Goal: Information Seeking & Learning: Learn about a topic

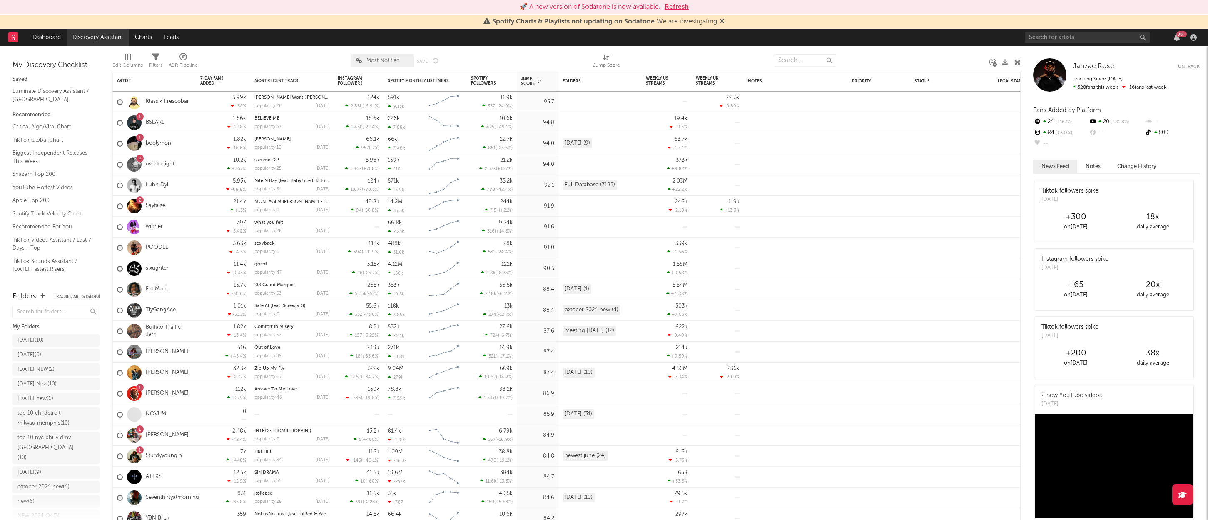
click at [91, 38] on link "Discovery Assistant" at bounding box center [98, 37] width 62 height 17
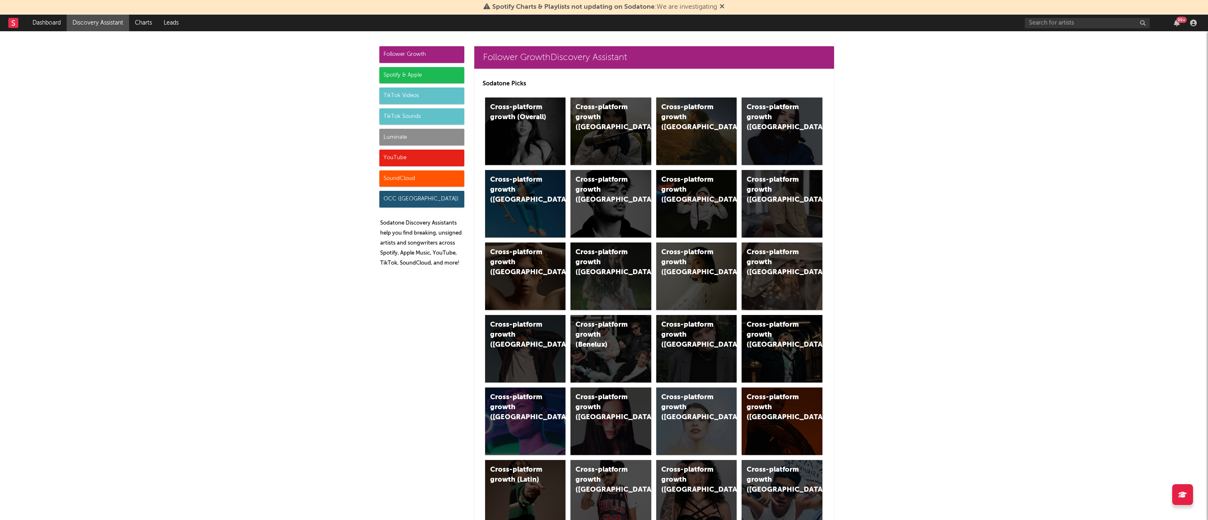
click at [412, 138] on div "Luminate" at bounding box center [421, 137] width 85 height 17
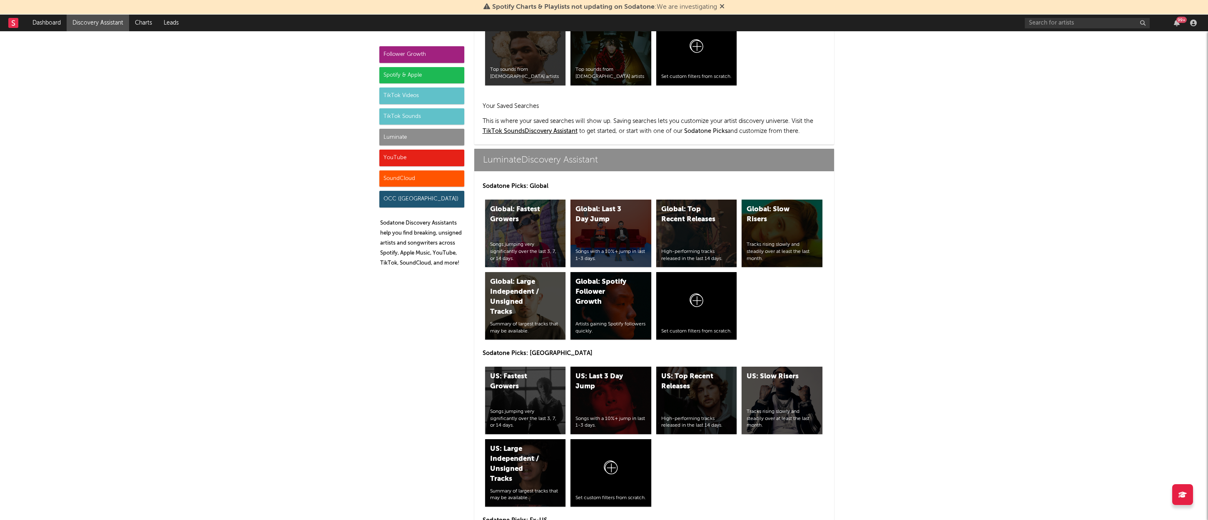
scroll to position [3703, 0]
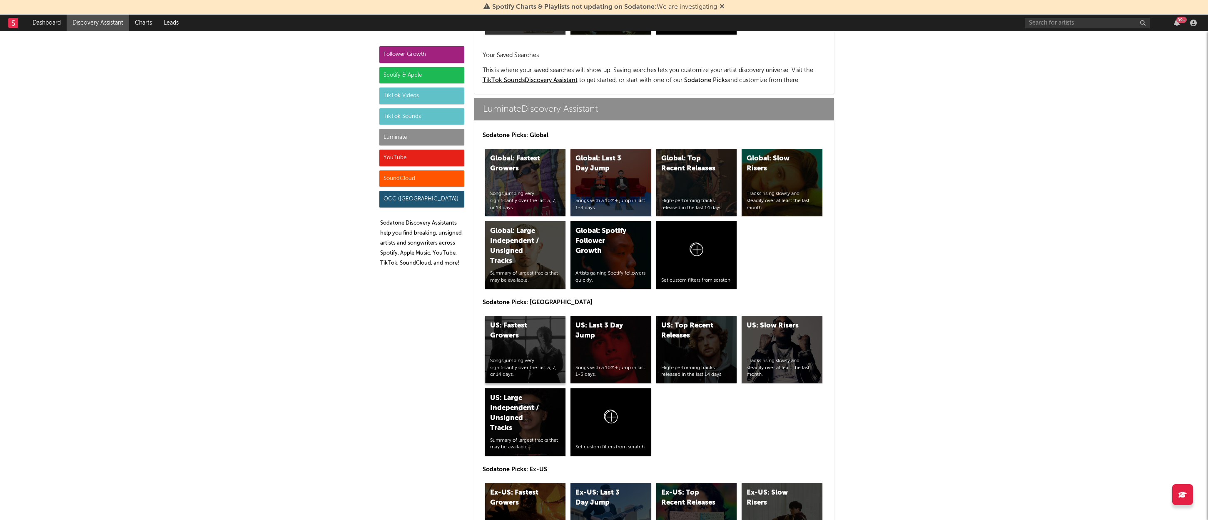
click at [536, 316] on div "US: Fastest Growers Songs jumping very significantly over the last 3, 7, or 14 …" at bounding box center [525, 349] width 81 height 67
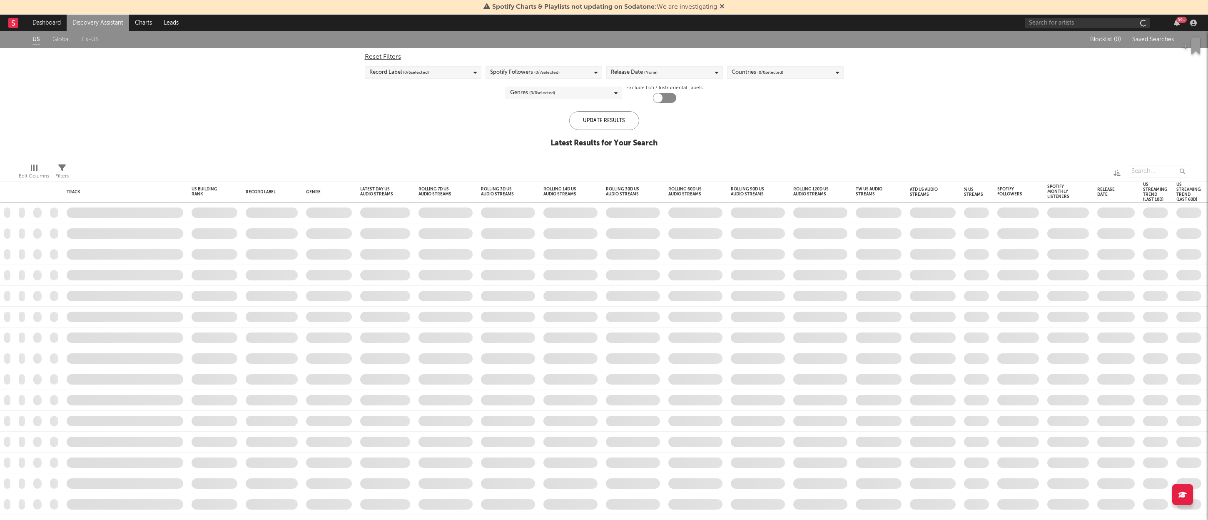
checkbox input "true"
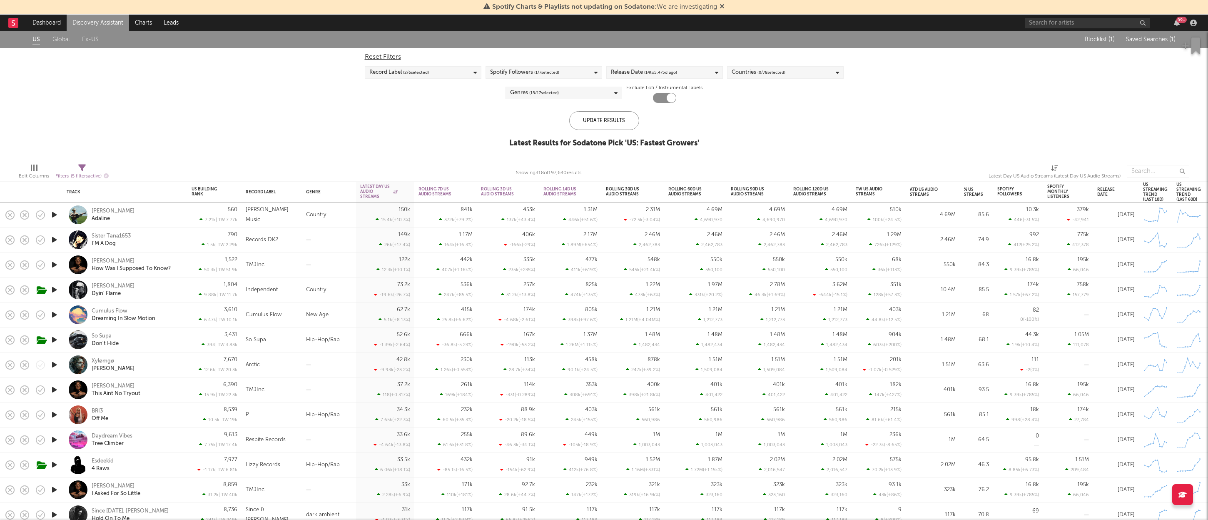
click at [477, 72] on div "Record Label ( 2 / 6 selected)" at bounding box center [423, 72] width 117 height 12
click at [596, 74] on icon at bounding box center [595, 72] width 3 height 5
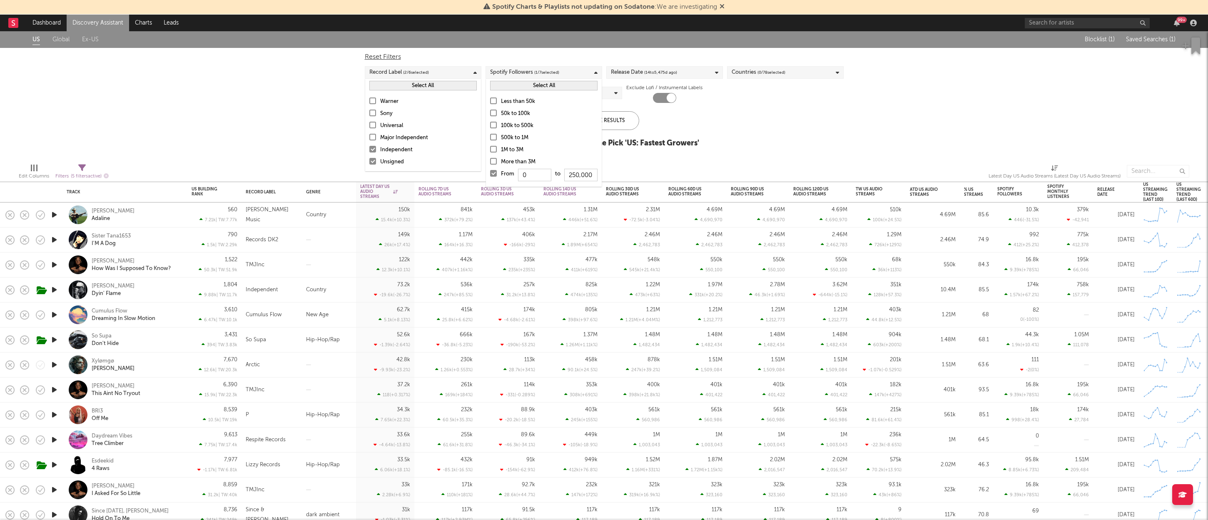
click at [715, 71] on icon at bounding box center [716, 72] width 3 height 5
click at [830, 123] on div "US Global Ex-US Blocklist ( 1 ) Saved Searches ( 1 ) Reset Filters Record Label…" at bounding box center [604, 93] width 1208 height 125
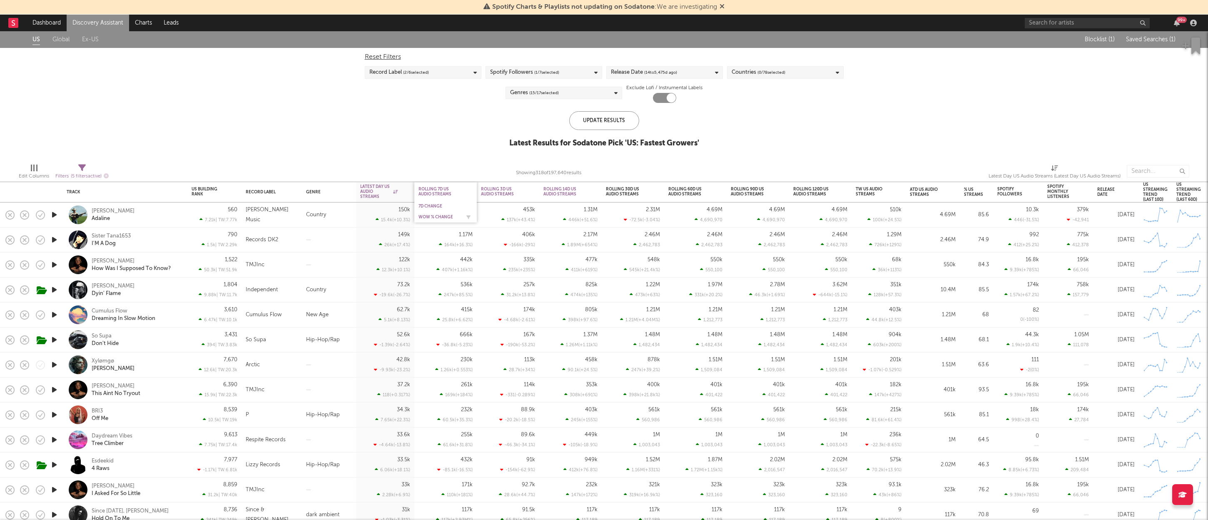
click at [437, 217] on div "WoW % Change" at bounding box center [440, 217] width 42 height 5
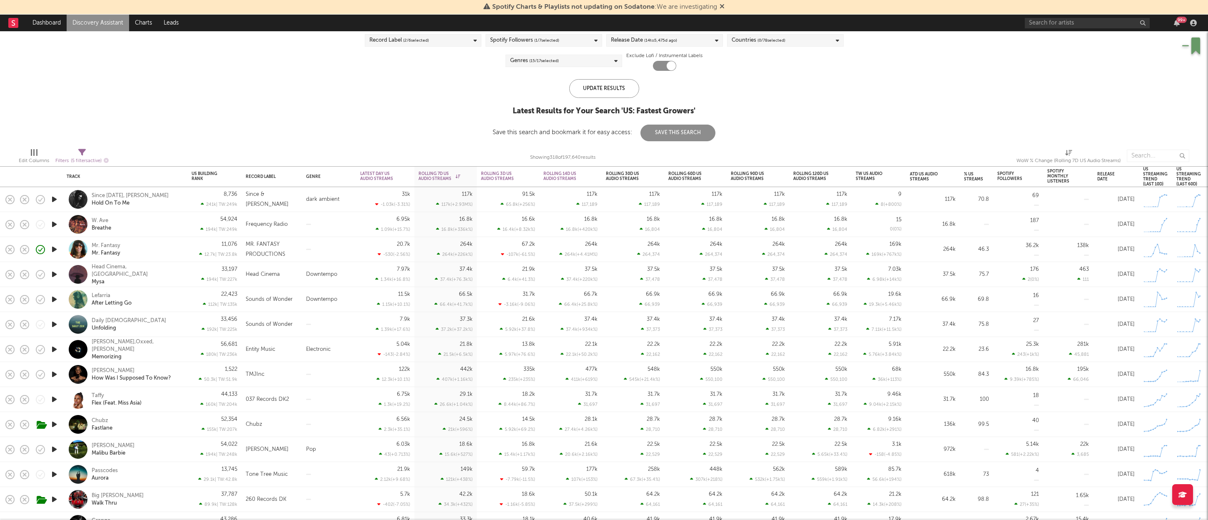
click at [52, 198] on icon "button" at bounding box center [54, 199] width 9 height 10
click at [53, 198] on icon "button" at bounding box center [54, 199] width 8 height 10
click at [56, 225] on icon "button" at bounding box center [54, 224] width 9 height 10
click at [56, 225] on icon "button" at bounding box center [54, 224] width 8 height 10
click at [56, 223] on icon "button" at bounding box center [54, 224] width 9 height 10
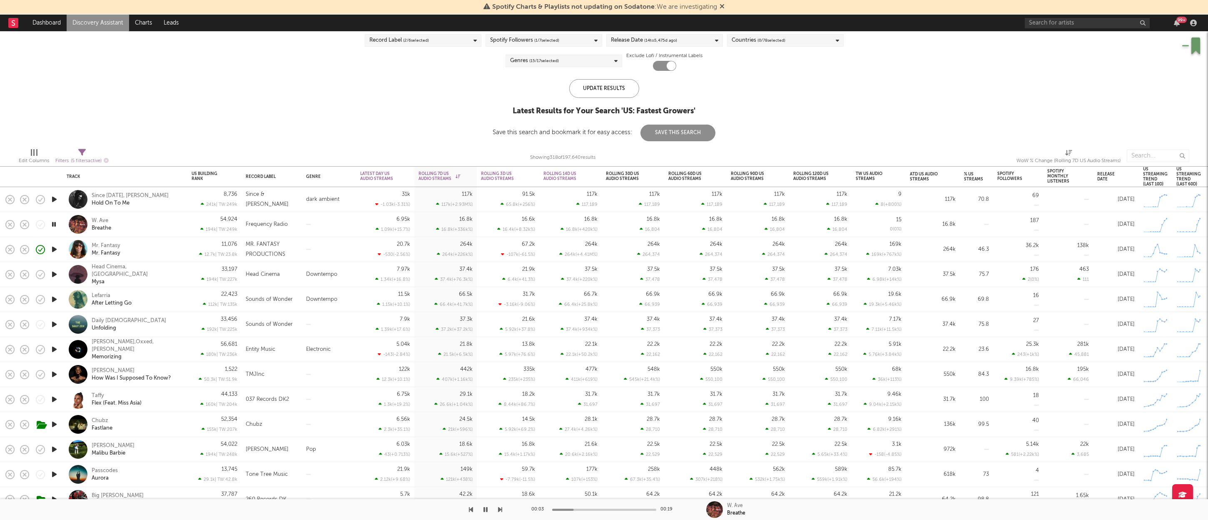
click at [141, 225] on div "W. Ave Breathe" at bounding box center [137, 224] width 90 height 15
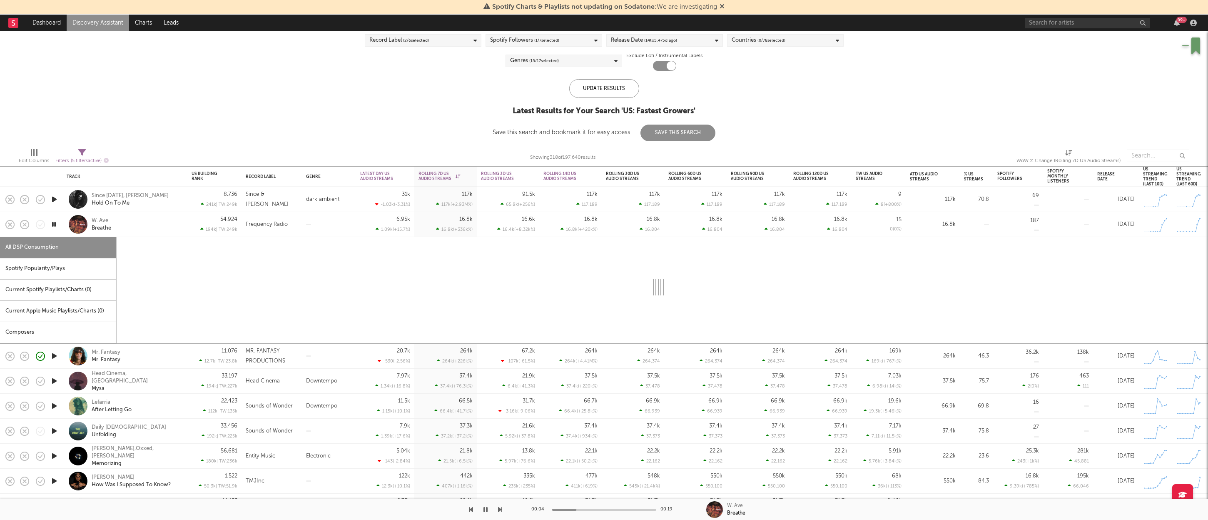
select select "1w"
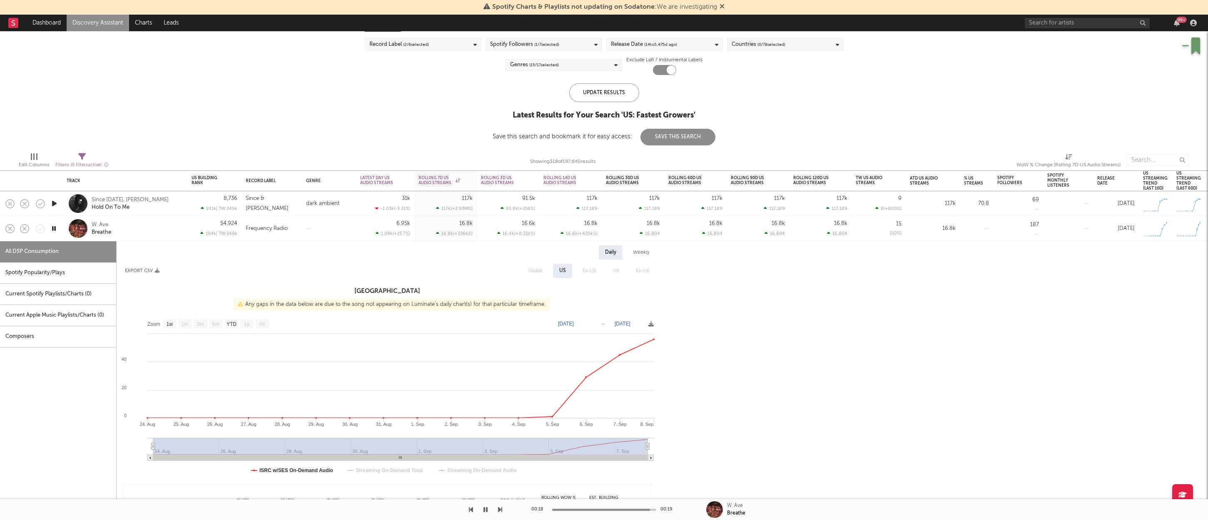
click at [56, 226] on icon "button" at bounding box center [54, 228] width 8 height 10
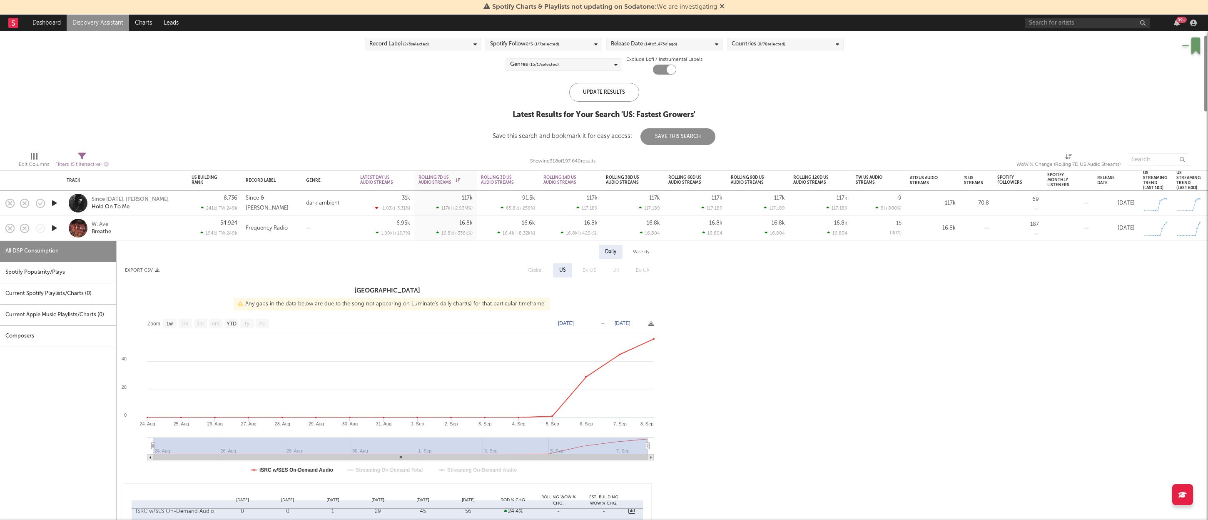
click at [137, 228] on div "W. Ave Breathe" at bounding box center [137, 228] width 90 height 15
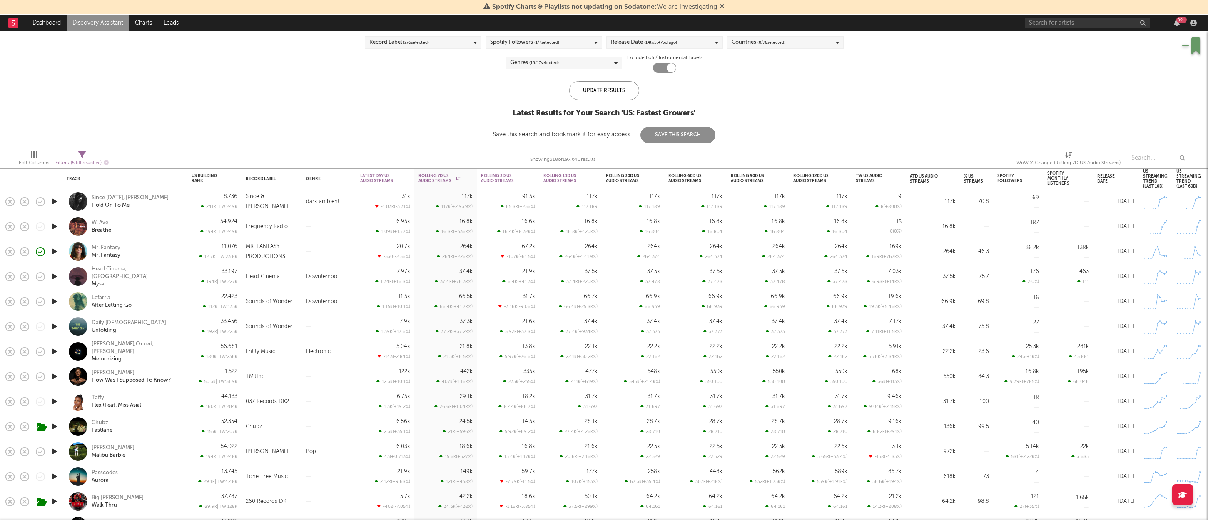
click at [168, 248] on div "Mr. Fantasy Mr. Fantasy" at bounding box center [137, 251] width 90 height 15
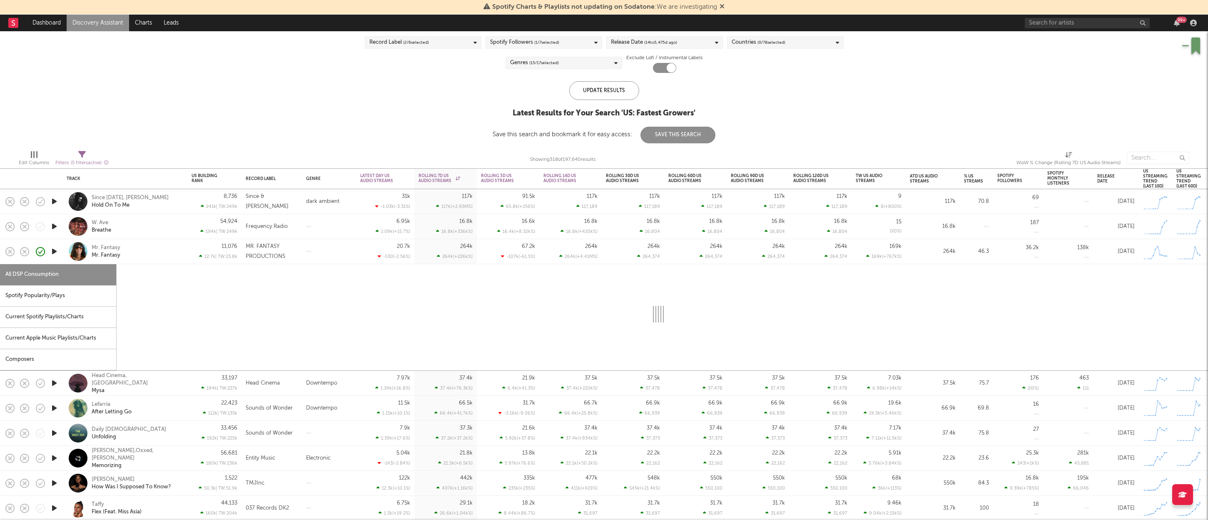
select select "1w"
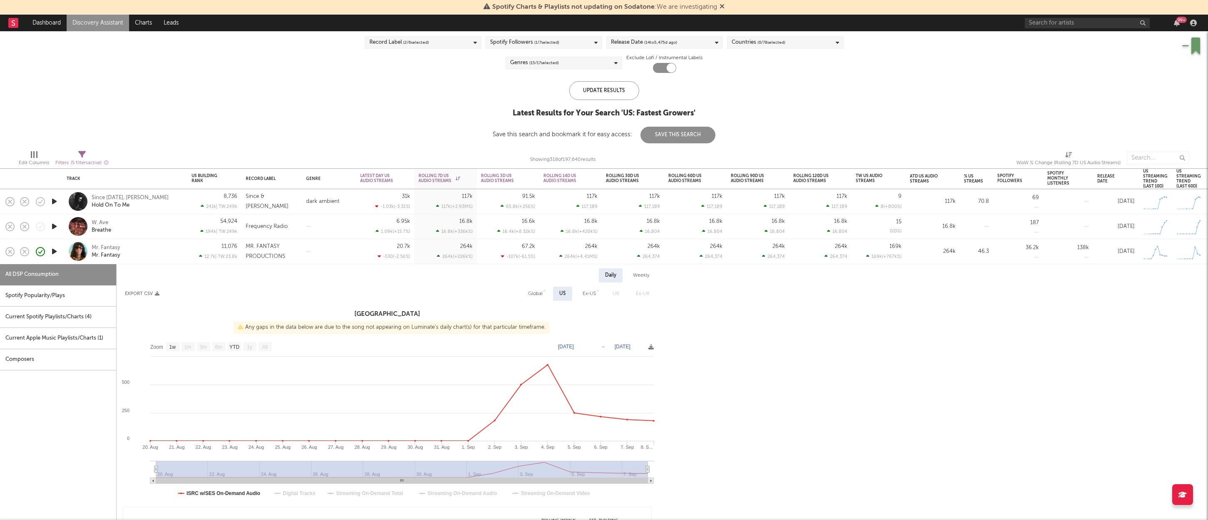
click at [50, 251] on icon "button" at bounding box center [54, 251] width 9 height 10
click at [53, 251] on icon "button" at bounding box center [54, 251] width 8 height 10
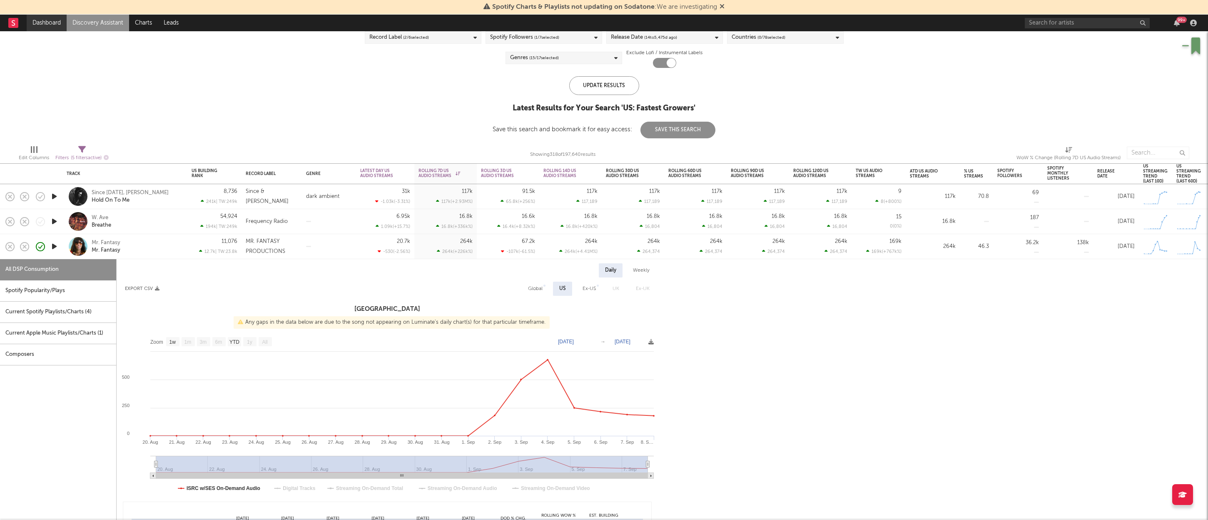
click at [48, 22] on link "Dashboard" at bounding box center [47, 23] width 40 height 17
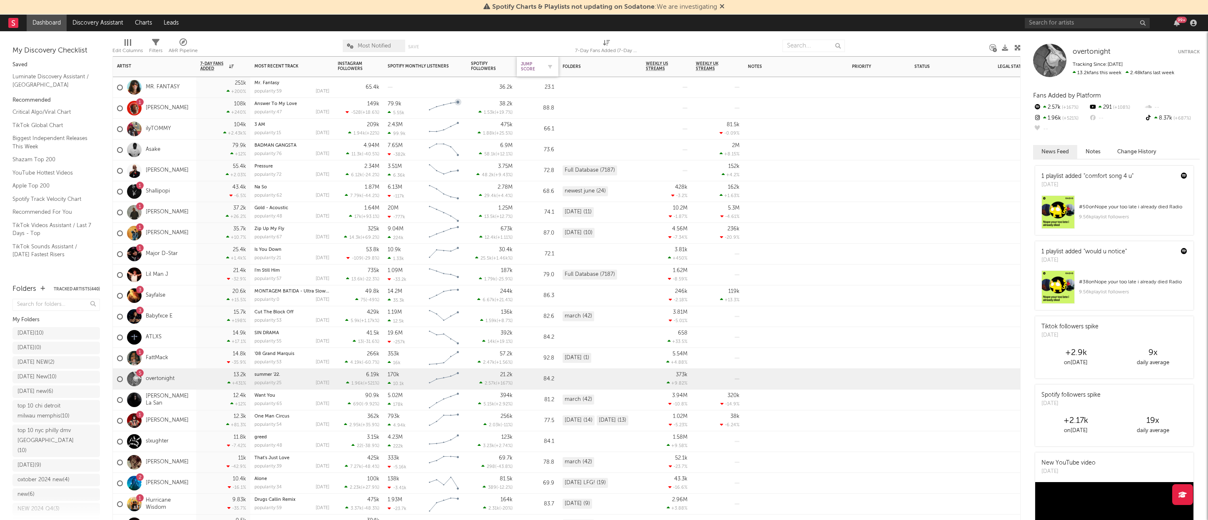
click at [522, 66] on div "Jump Score" at bounding box center [531, 67] width 21 height 10
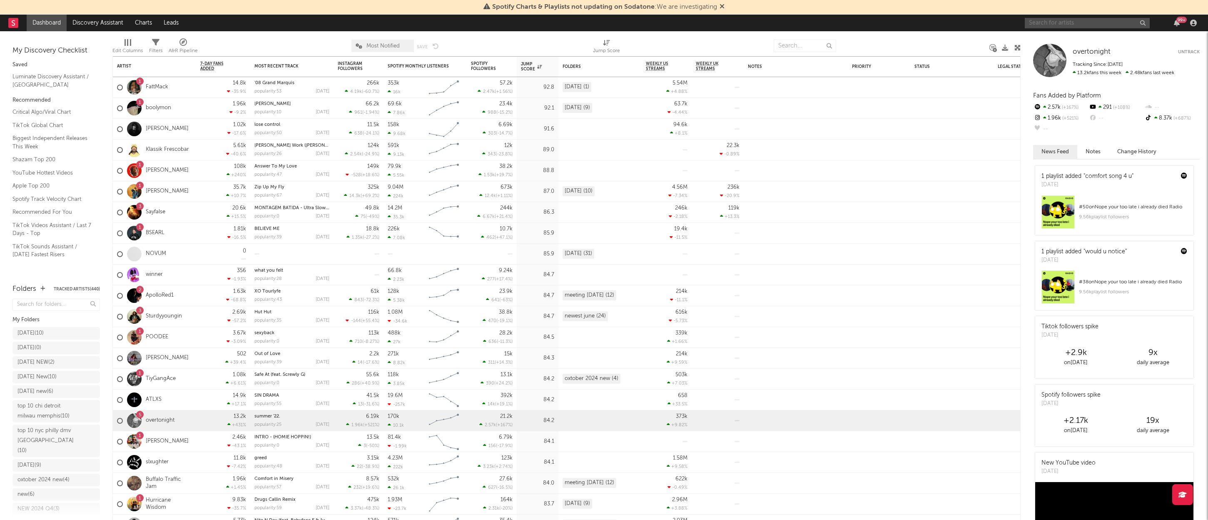
click at [1059, 26] on input "text" at bounding box center [1087, 23] width 125 height 10
type input "[PERSON_NAME]"
click at [1073, 36] on div "[PERSON_NAME]" at bounding box center [1100, 40] width 92 height 10
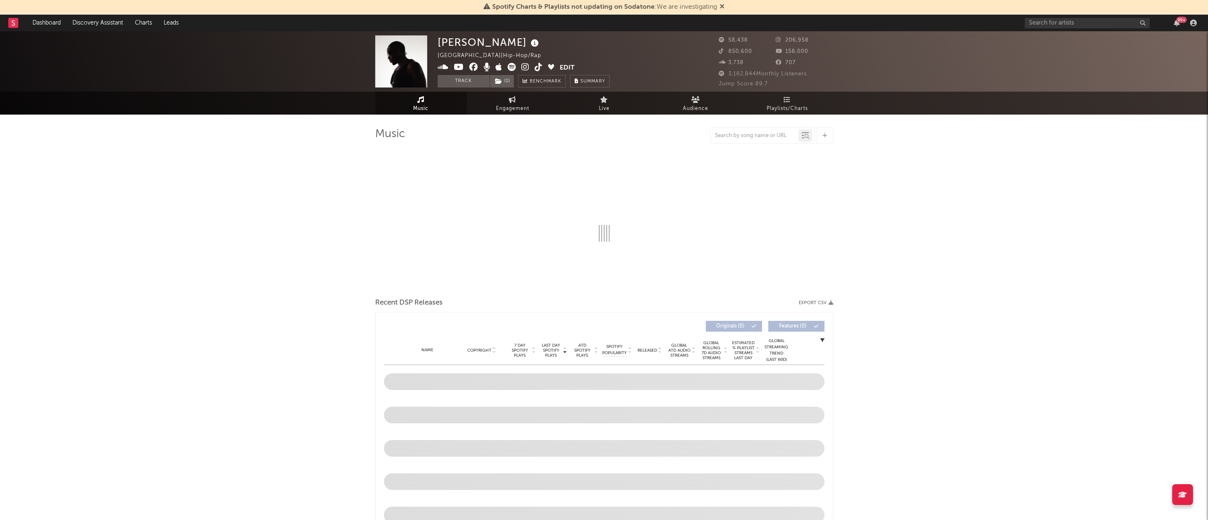
select select "6m"
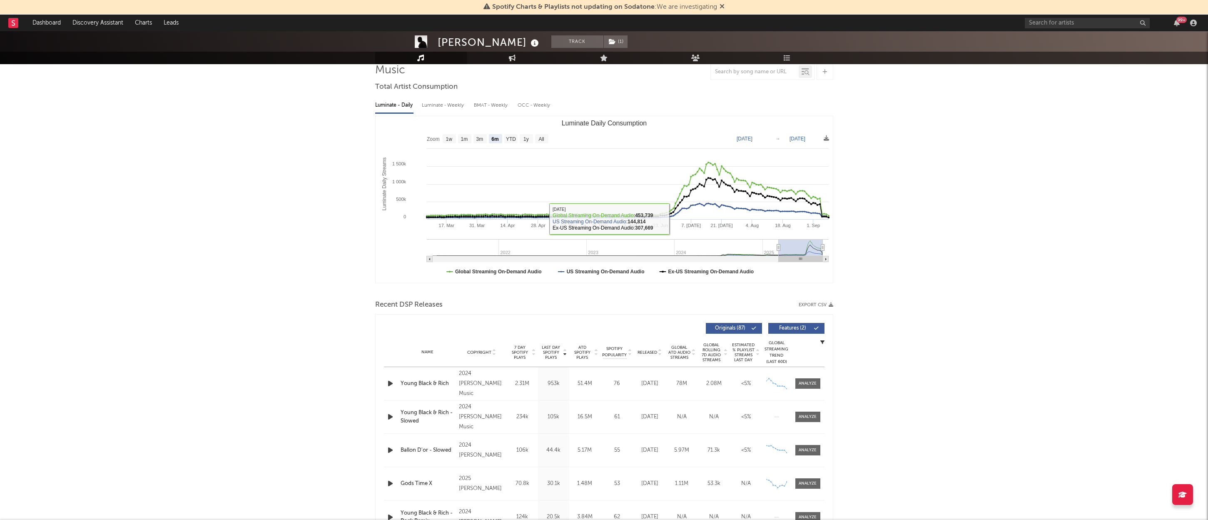
scroll to position [70, 0]
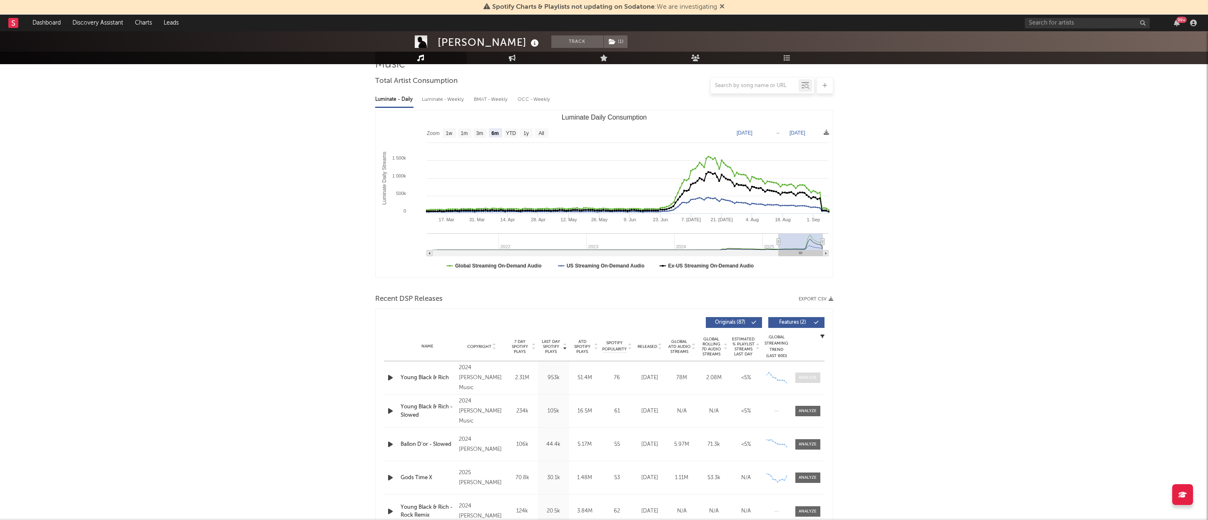
click at [805, 379] on div at bounding box center [808, 377] width 18 height 6
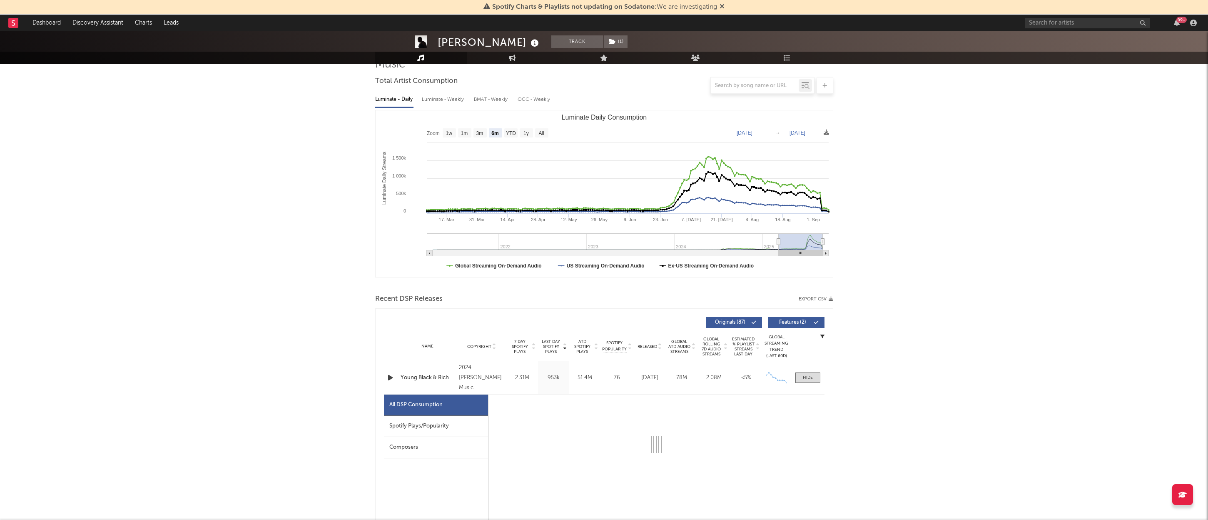
select select "6m"
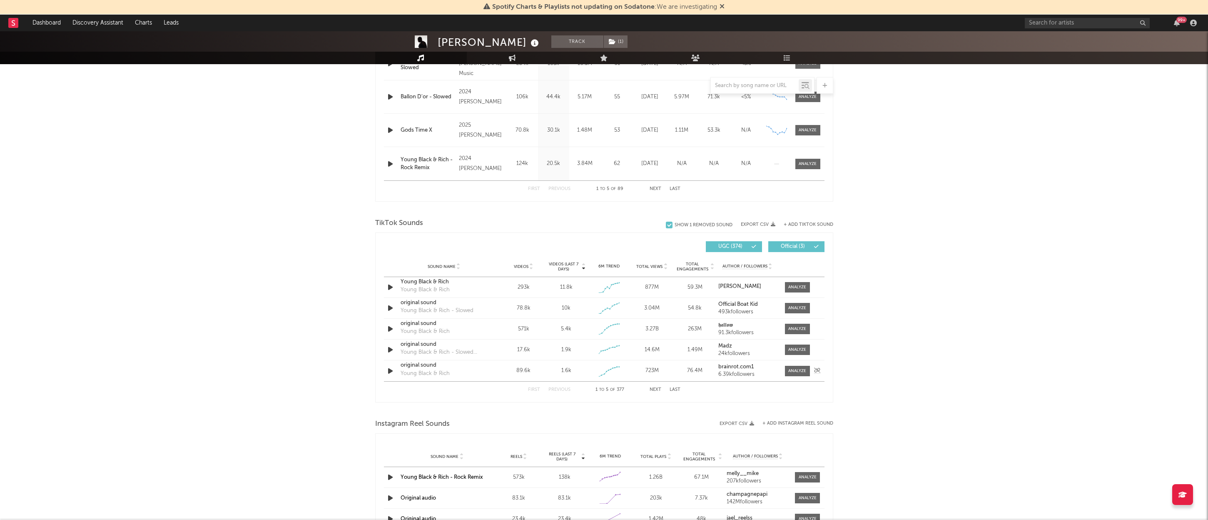
scroll to position [822, 0]
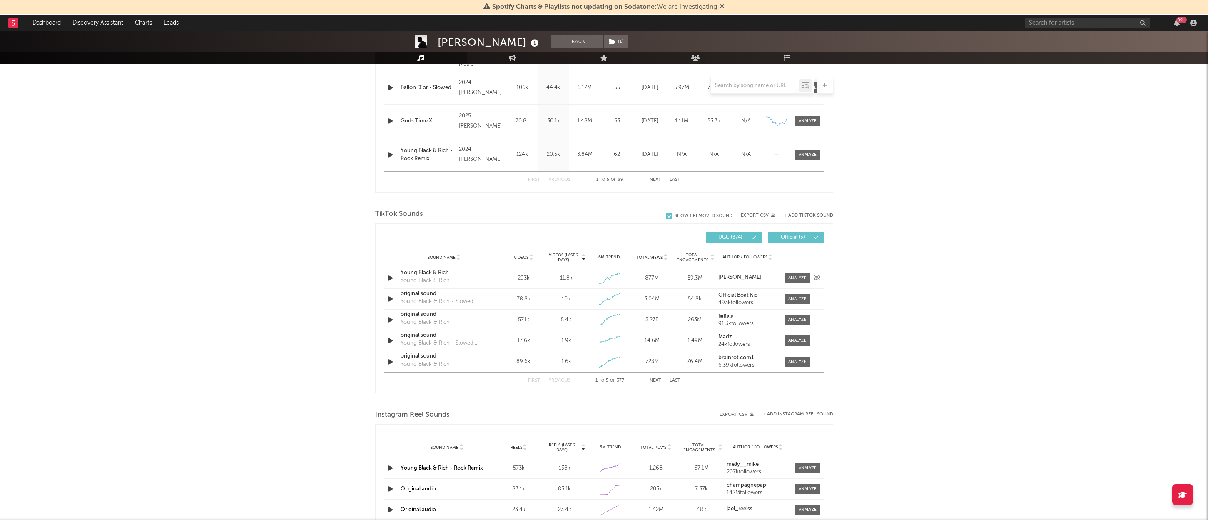
click at [391, 278] on icon "button" at bounding box center [390, 278] width 9 height 10
click at [390, 279] on icon "button" at bounding box center [390, 278] width 8 height 10
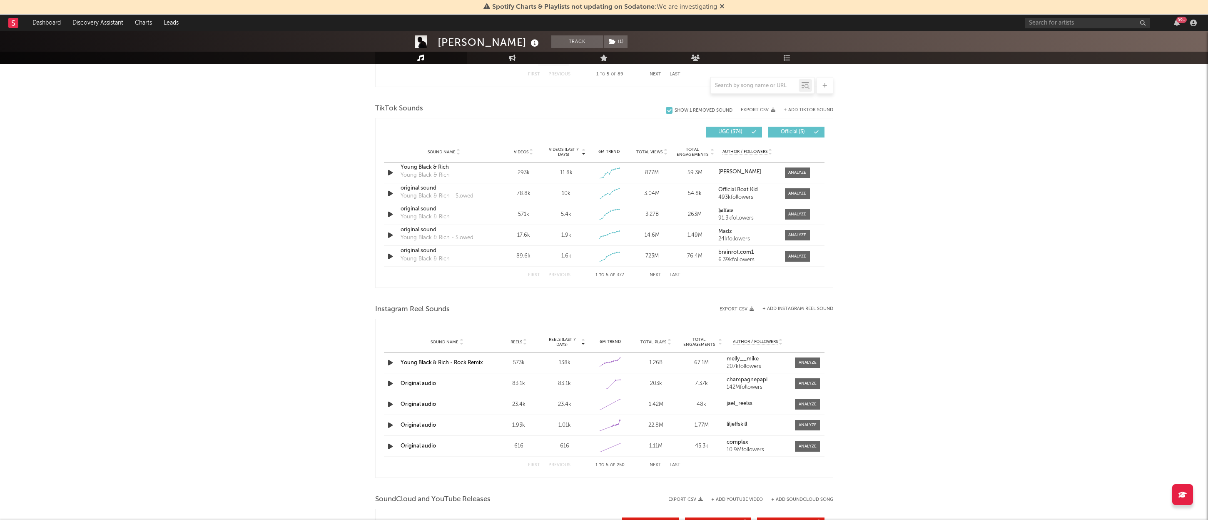
scroll to position [917, 0]
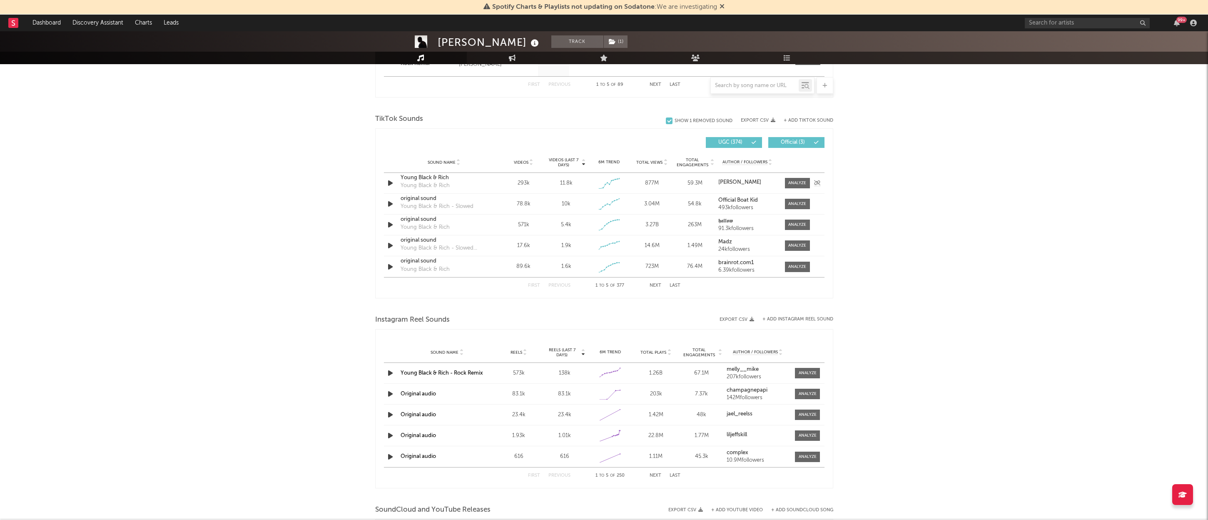
click at [418, 178] on div "Young Black & Rich" at bounding box center [444, 178] width 87 height 8
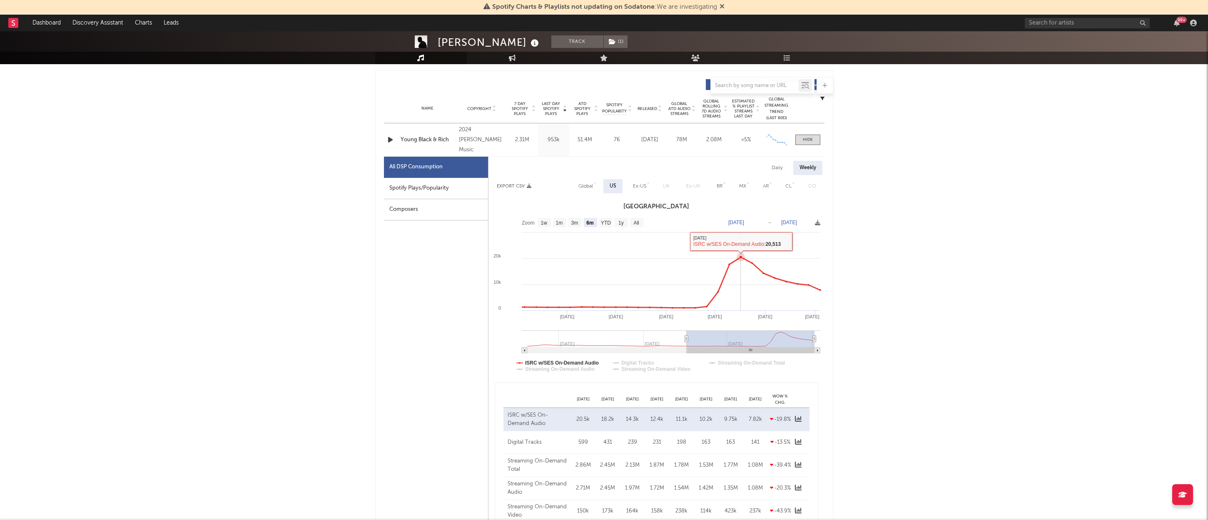
scroll to position [309, 0]
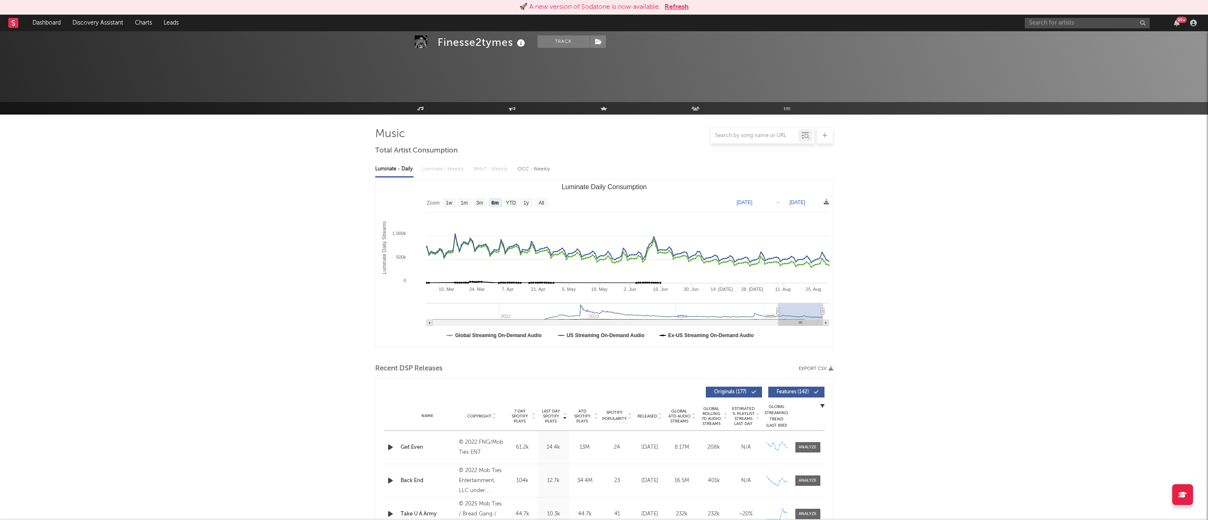
select select "6m"
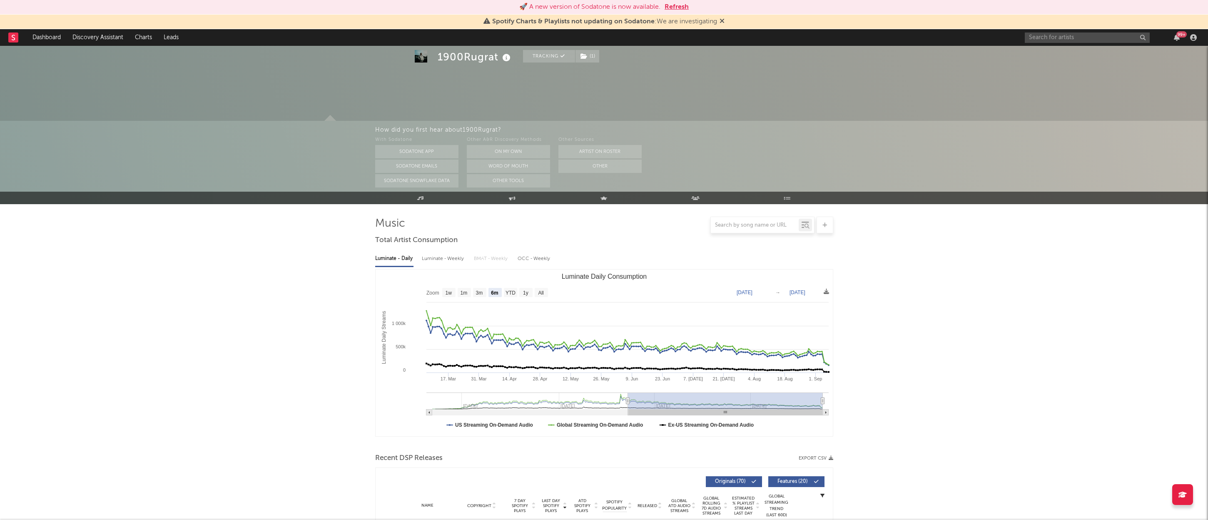
select select "6m"
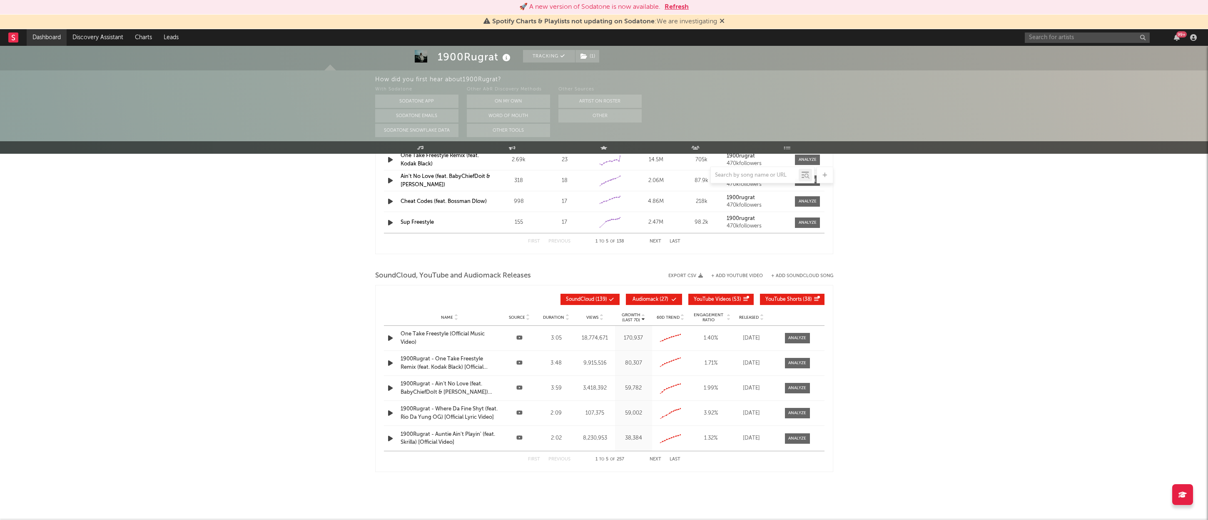
click at [40, 38] on link "Dashboard" at bounding box center [47, 37] width 40 height 17
